Goal: Find specific page/section: Find specific page/section

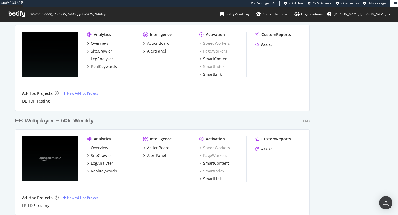
scroll to position [502, 0]
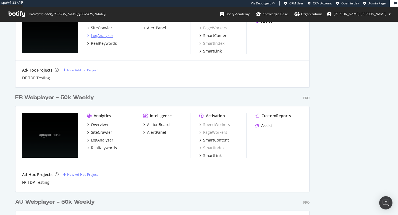
click at [104, 36] on div "LogAnalyzer" at bounding box center [102, 36] width 22 height 6
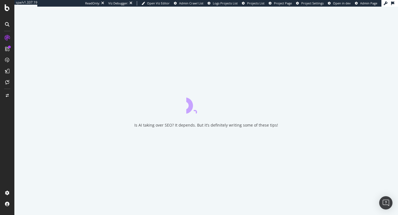
click at [291, 2] on span "Project Page" at bounding box center [283, 3] width 18 height 4
